Goal: Transaction & Acquisition: Purchase product/service

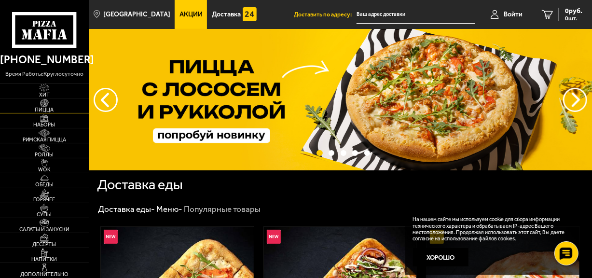
click at [52, 102] on img at bounding box center [44, 103] width 24 height 8
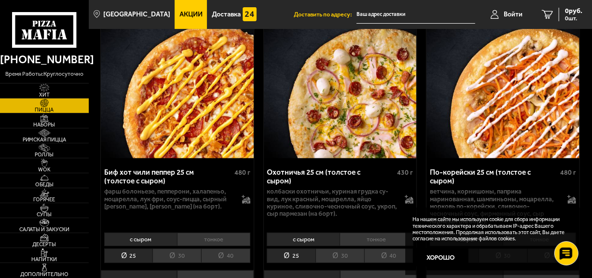
scroll to position [145, 0]
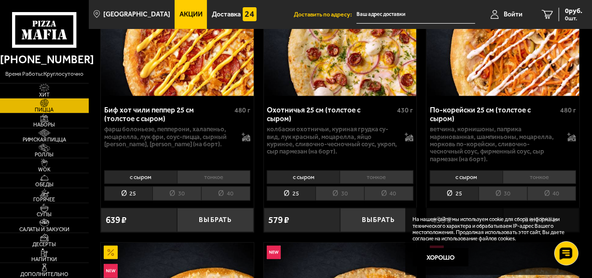
click at [379, 12] on input "text" at bounding box center [415, 15] width 118 height 18
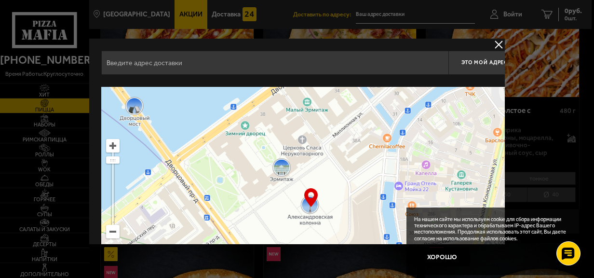
click at [497, 42] on button "delivery type" at bounding box center [499, 45] width 12 height 12
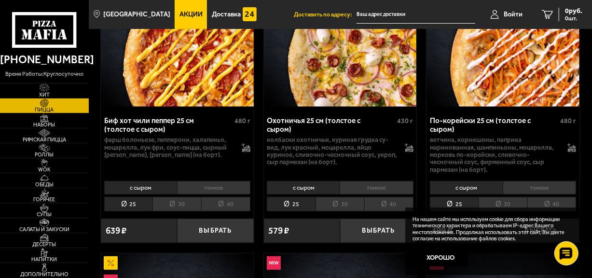
scroll to position [193, 0]
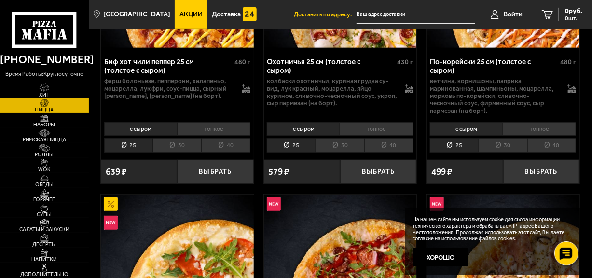
click at [213, 128] on li "тонкое" at bounding box center [213, 128] width 73 height 13
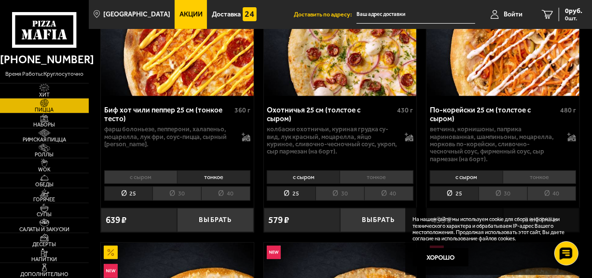
scroll to position [0, 0]
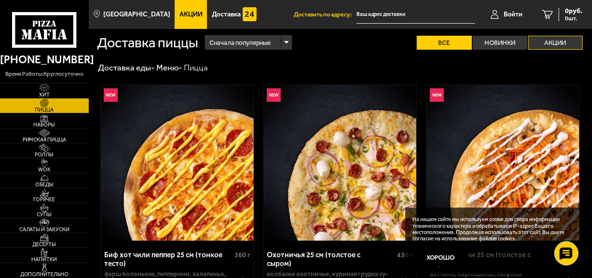
click at [562, 40] on label "Акции" at bounding box center [555, 43] width 55 height 14
click at [0, 0] on input "Акции" at bounding box center [0, 0] width 0 height 0
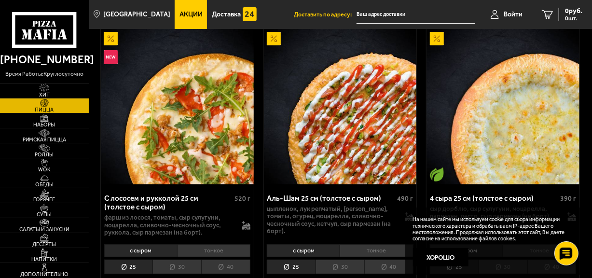
scroll to position [96, 0]
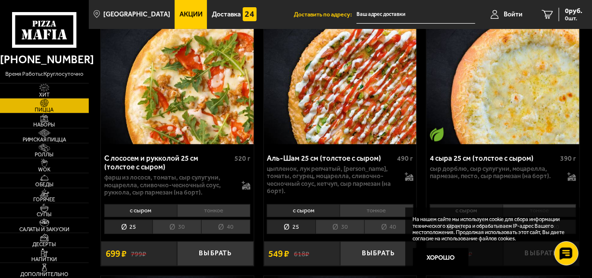
click at [215, 209] on li "тонкое" at bounding box center [213, 210] width 73 height 13
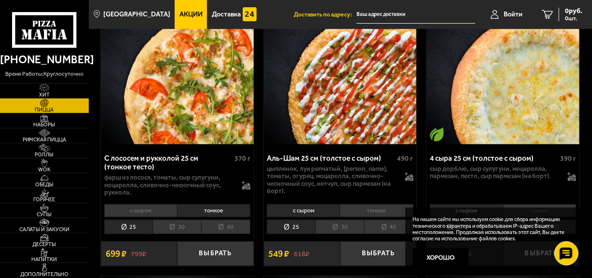
click at [207, 211] on li "тонкое" at bounding box center [213, 210] width 73 height 13
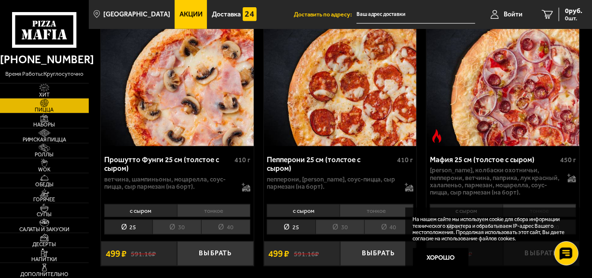
scroll to position [434, 0]
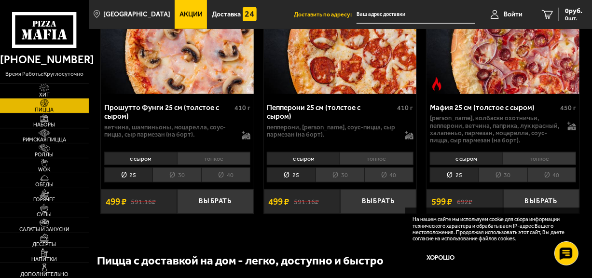
click at [363, 157] on li "тонкое" at bounding box center [376, 158] width 73 height 13
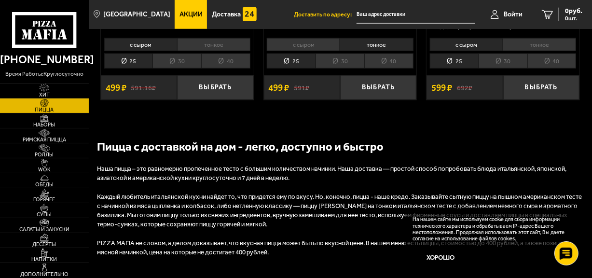
scroll to position [482, 0]
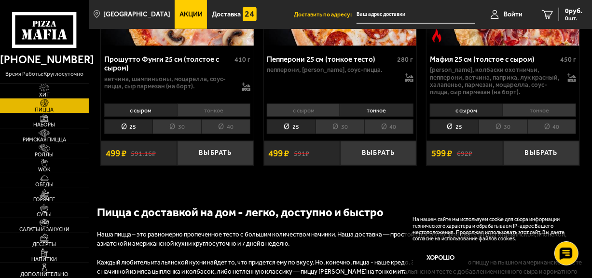
click at [537, 109] on li "тонкое" at bounding box center [539, 110] width 73 height 13
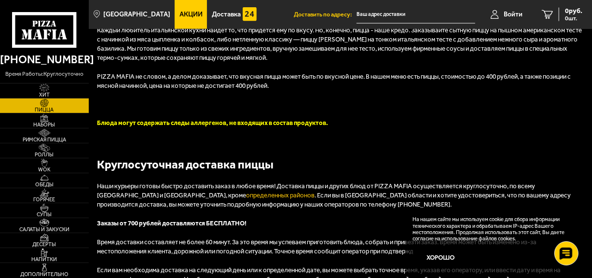
scroll to position [952, 0]
